Goal: Transaction & Acquisition: Purchase product/service

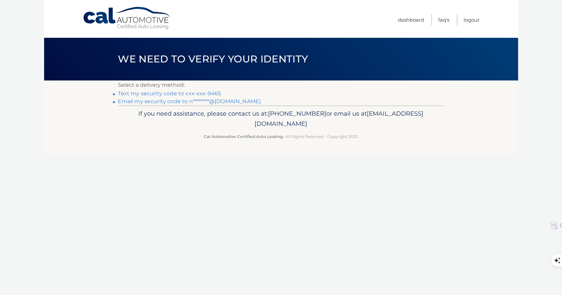
click at [166, 94] on link "Text my security code to xxx-xxx-9465" at bounding box center [169, 93] width 103 height 6
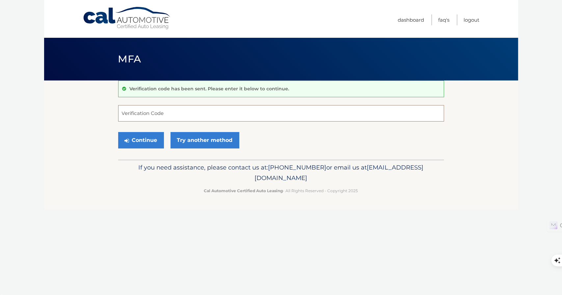
click at [269, 116] on input "Verification Code" at bounding box center [281, 113] width 326 height 16
type input "079458"
click at [142, 138] on button "Continue" at bounding box center [141, 140] width 46 height 16
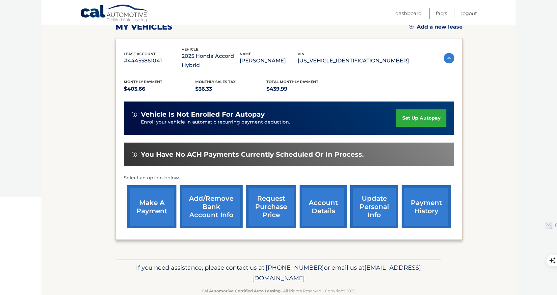
scroll to position [99, 0]
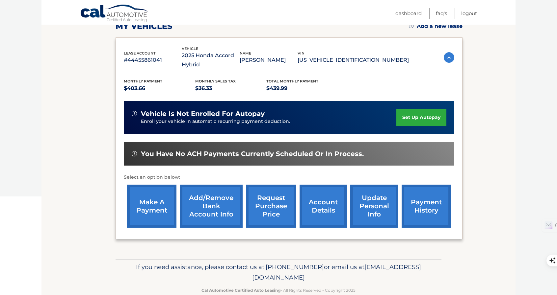
click at [164, 209] on link "make a payment" at bounding box center [151, 206] width 49 height 43
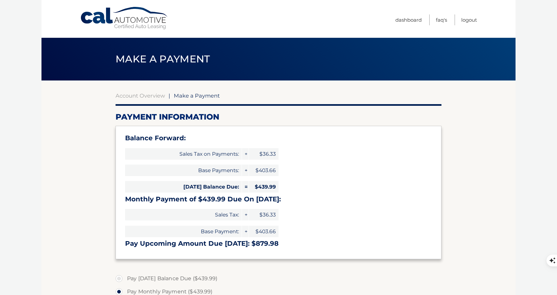
select select "ZjcxOTBiZmEtNTEwOC00NDZlLWE4NDAtNGU4NmRmOTVjNzEy"
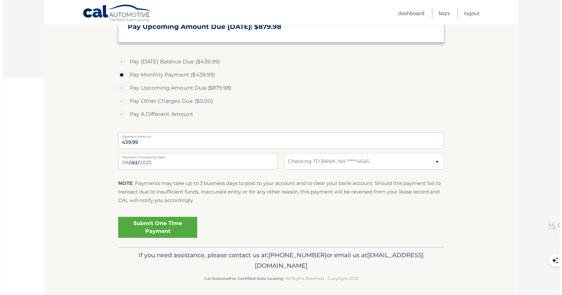
scroll to position [219, 0]
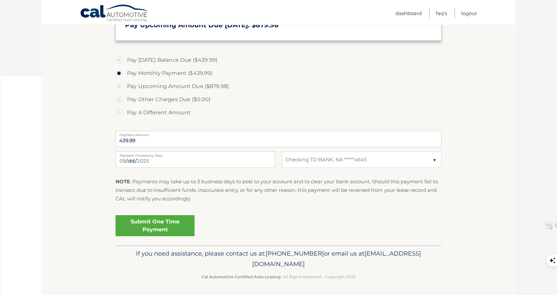
click at [172, 225] on link "Submit One Time Payment" at bounding box center [154, 226] width 79 height 21
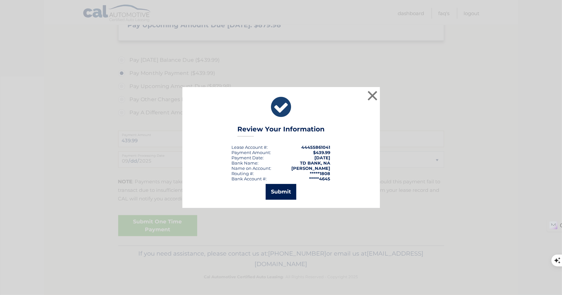
click at [280, 192] on button "Submit" at bounding box center [281, 192] width 31 height 16
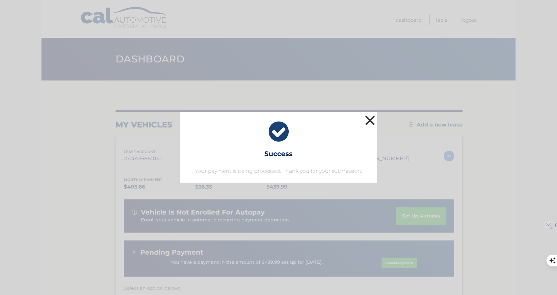
click at [370, 120] on button "×" at bounding box center [369, 120] width 13 height 13
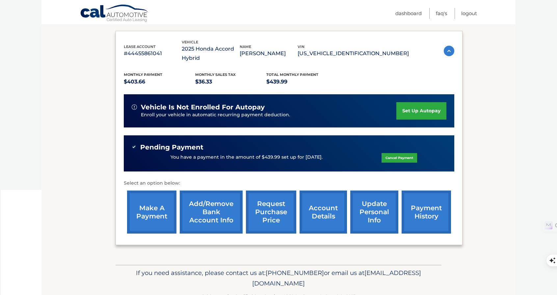
scroll to position [124, 0]
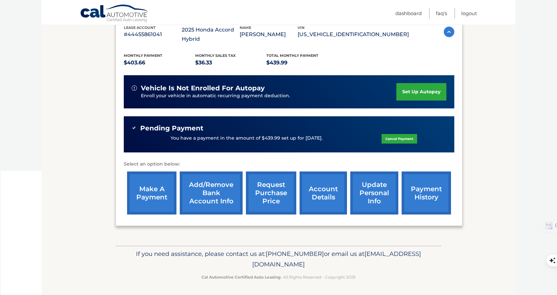
click at [431, 196] on link "payment history" at bounding box center [425, 193] width 49 height 43
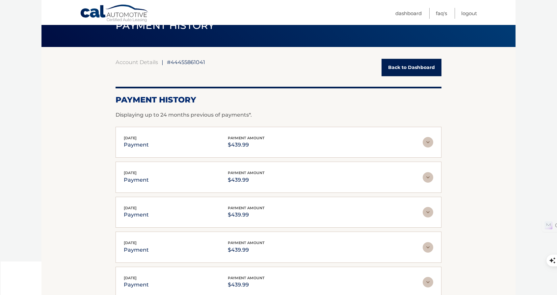
scroll to position [33, 0]
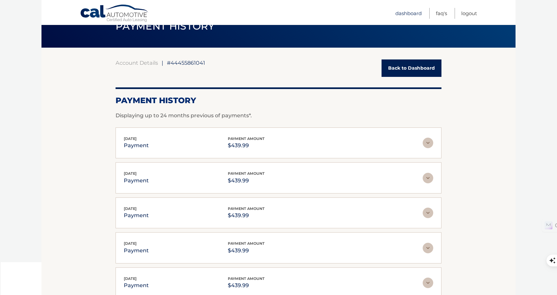
click at [409, 12] on link "Dashboard" at bounding box center [408, 13] width 26 height 11
